Goal: Transaction & Acquisition: Purchase product/service

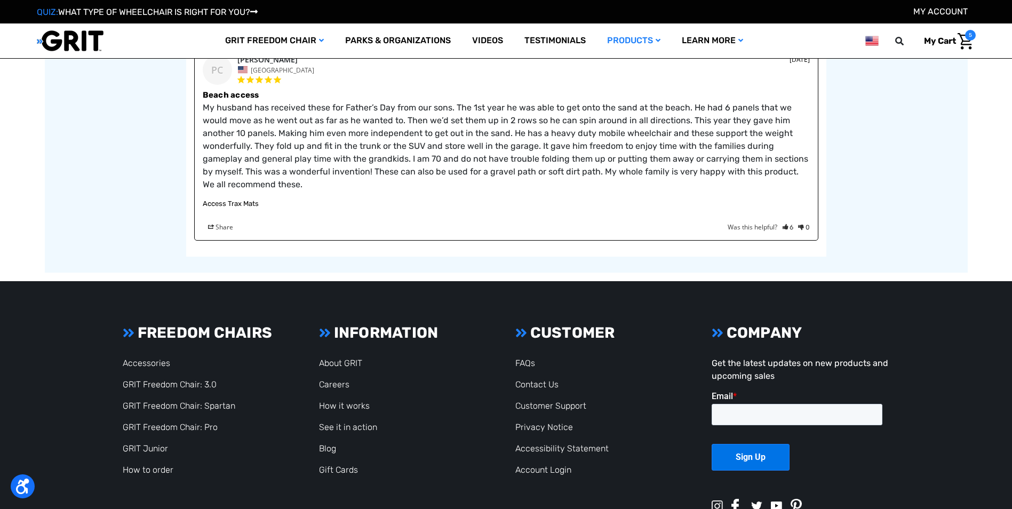
scroll to position [1924, 0]
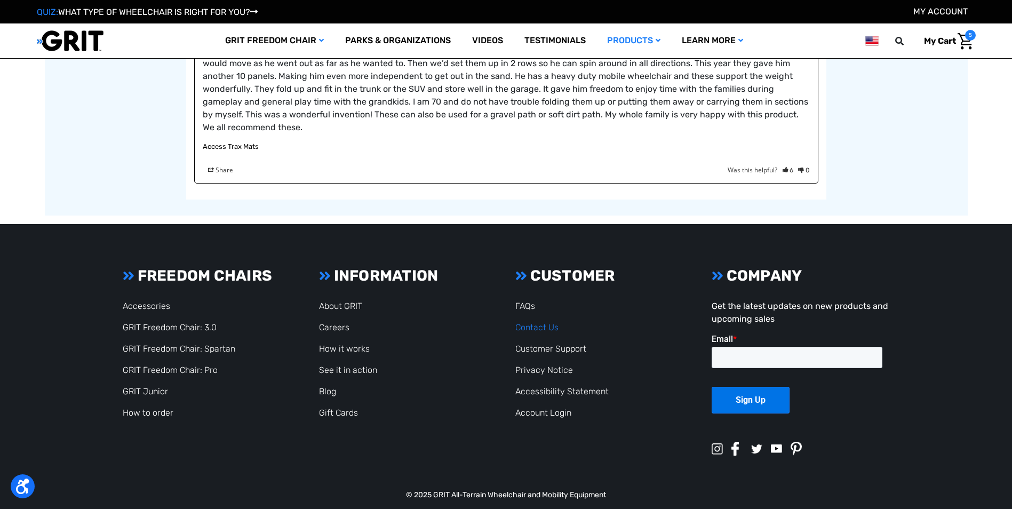
click at [537, 322] on link "Contact Us" at bounding box center [536, 327] width 43 height 10
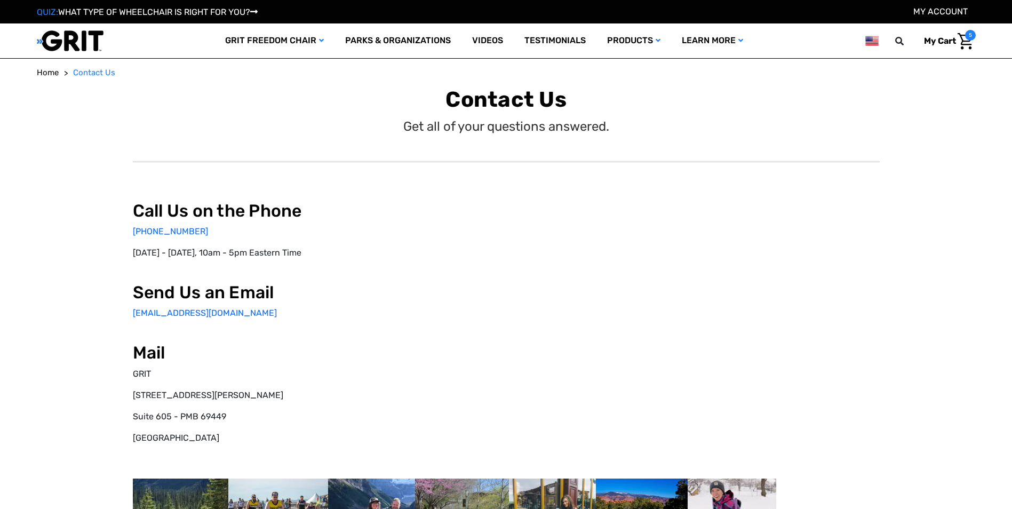
select select "US"
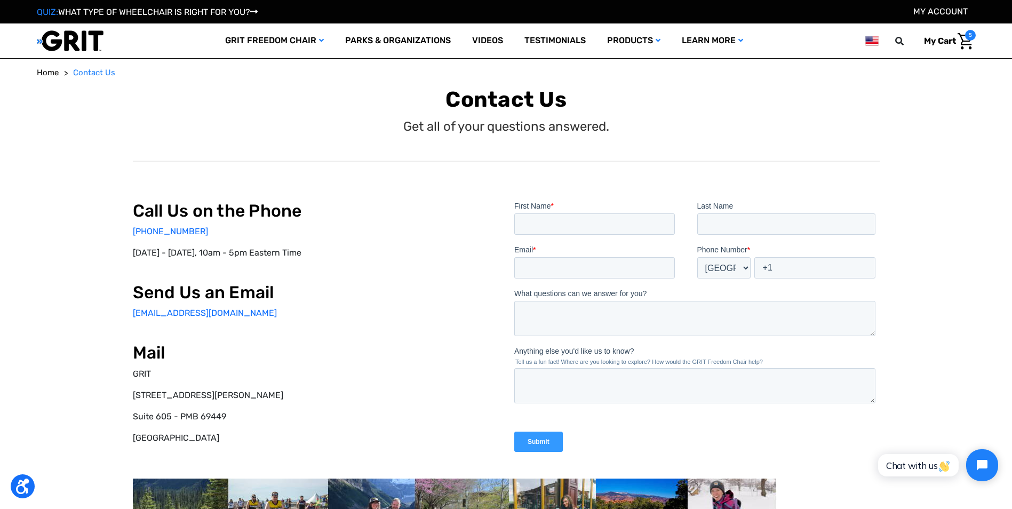
click at [947, 41] on span "My Cart" at bounding box center [940, 41] width 32 height 10
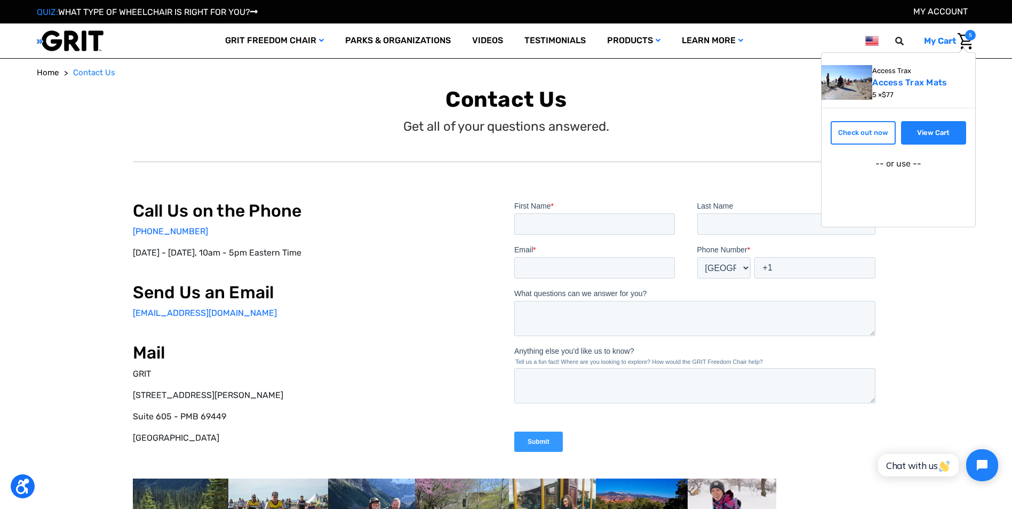
click at [936, 124] on link "View Cart" at bounding box center [933, 132] width 65 height 23
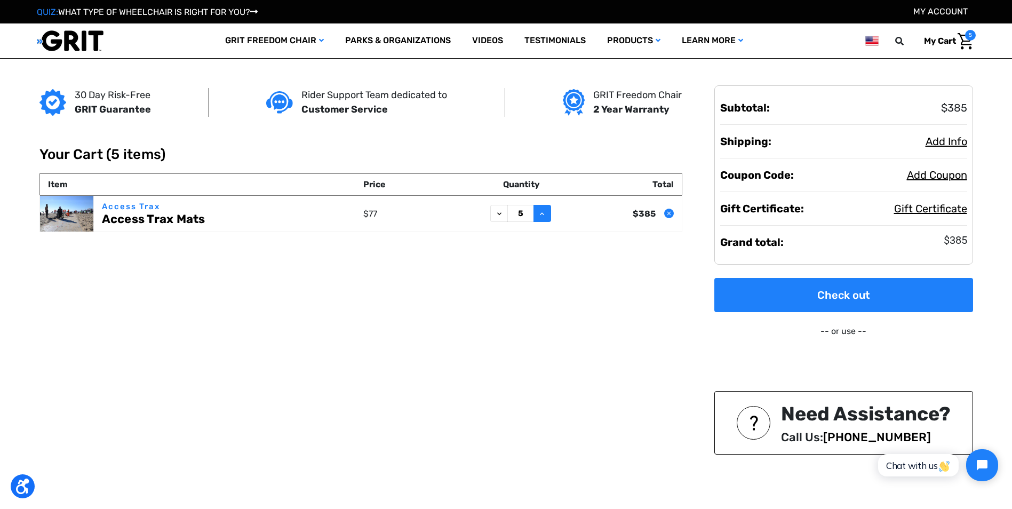
click at [539, 214] on icon at bounding box center [542, 214] width 9 height 9
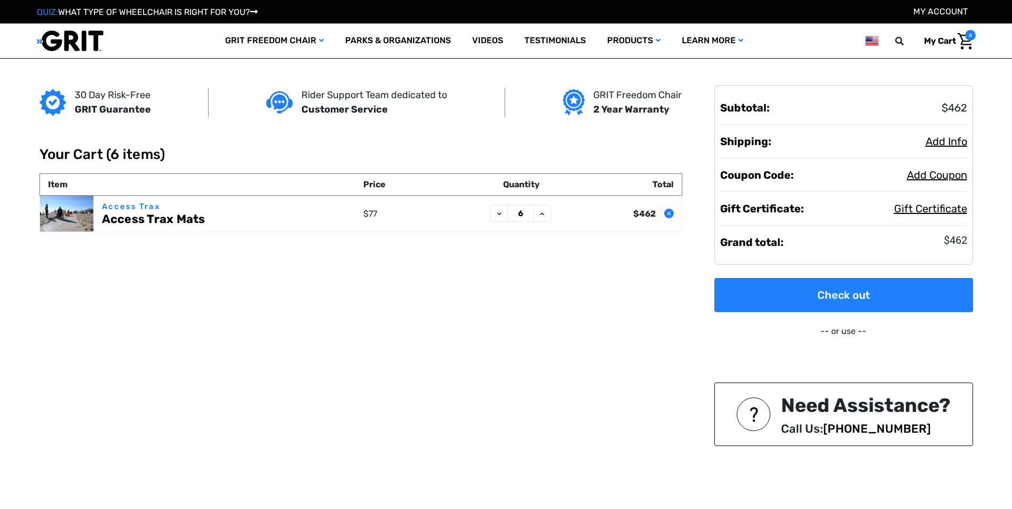
click at [539, 214] on icon at bounding box center [542, 214] width 9 height 9
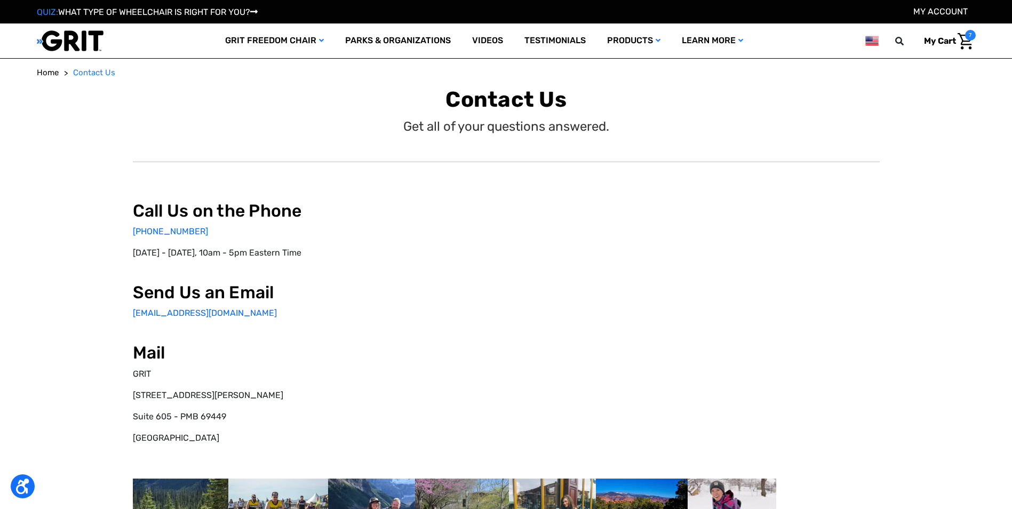
select select "US"
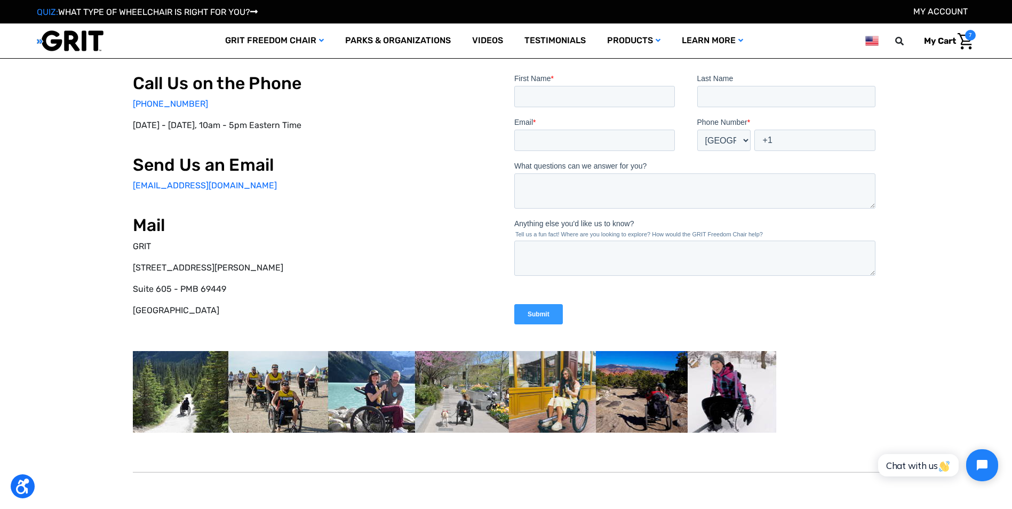
scroll to position [53, 0]
